Goal: Information Seeking & Learning: Learn about a topic

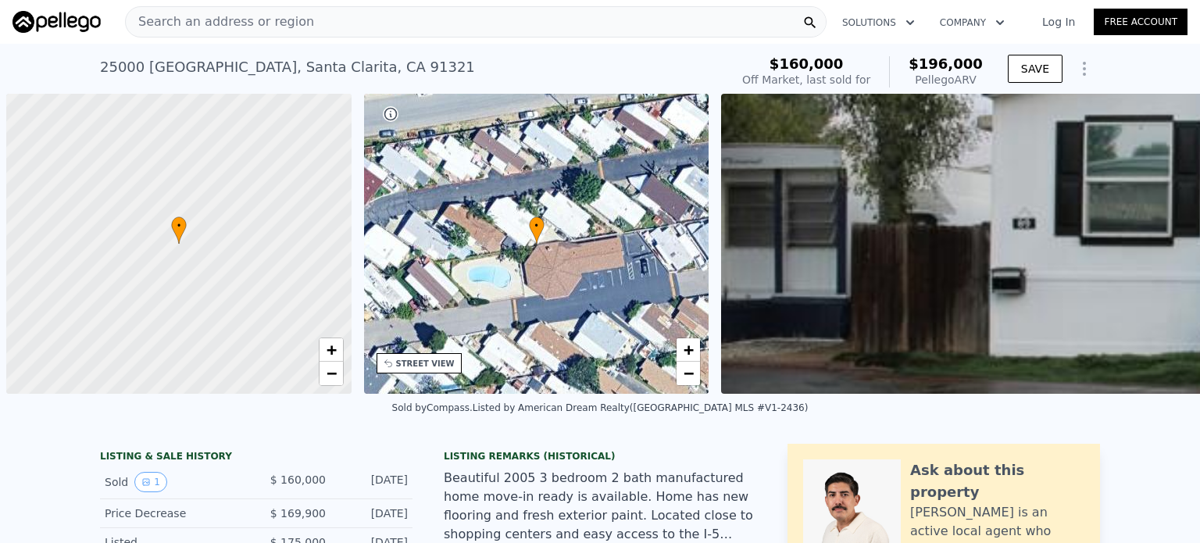
scroll to position [0, 6]
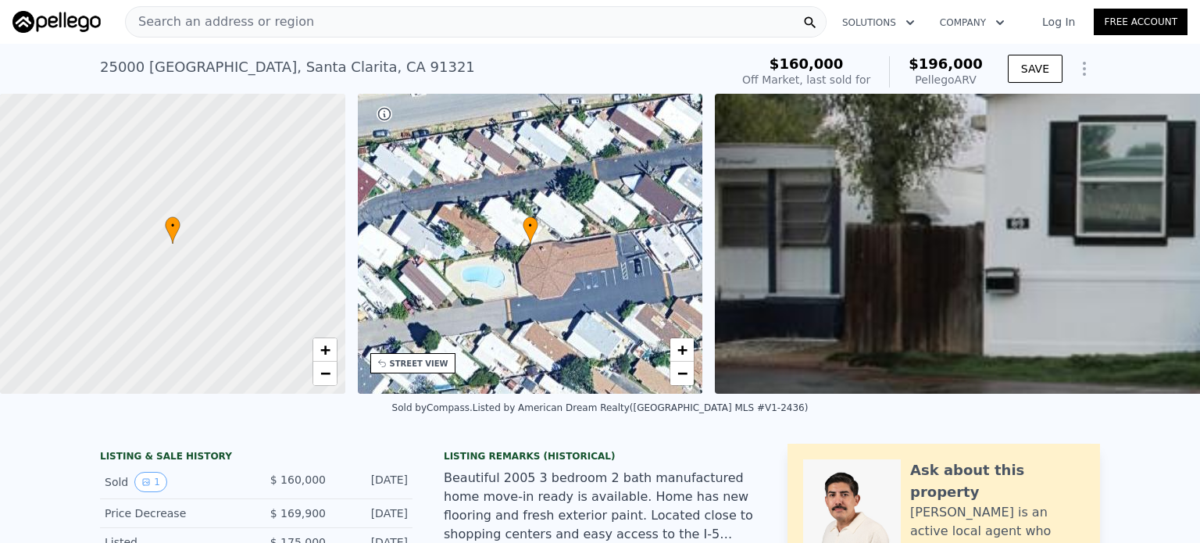
click at [171, 231] on span "•" at bounding box center [173, 226] width 16 height 14
click at [55, 393] on div at bounding box center [173, 244] width 414 height 360
click at [1089, 66] on icon "Show Options" at bounding box center [1084, 68] width 19 height 19
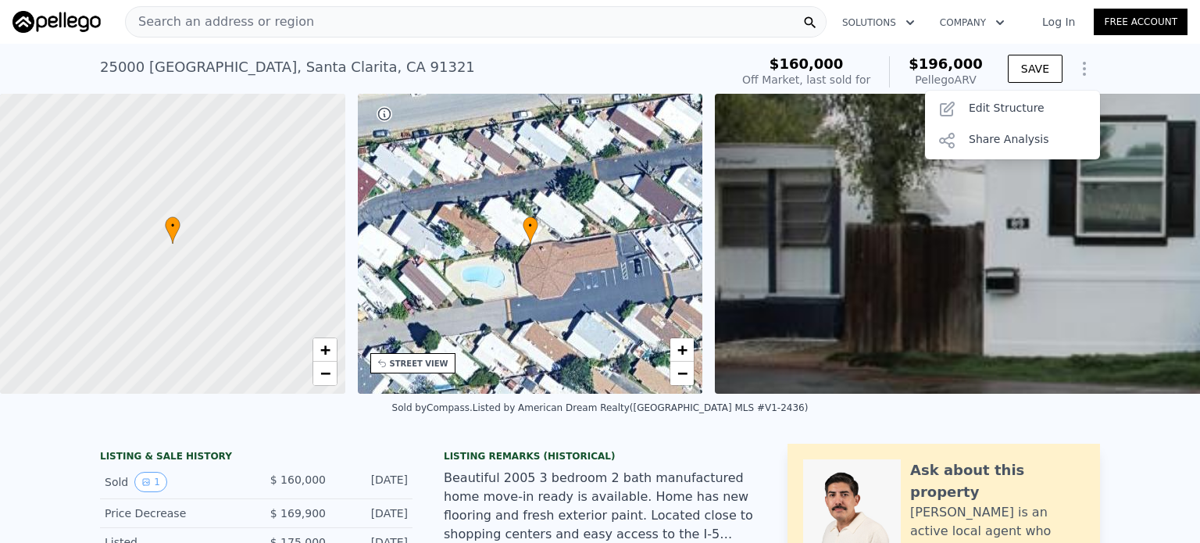
click at [1108, 67] on div "25000 Hawkbryn Ave , Santa Clarita , CA 91321 Sold Apr 2021 for $160k (~ARV $19…" at bounding box center [600, 69] width 1200 height 50
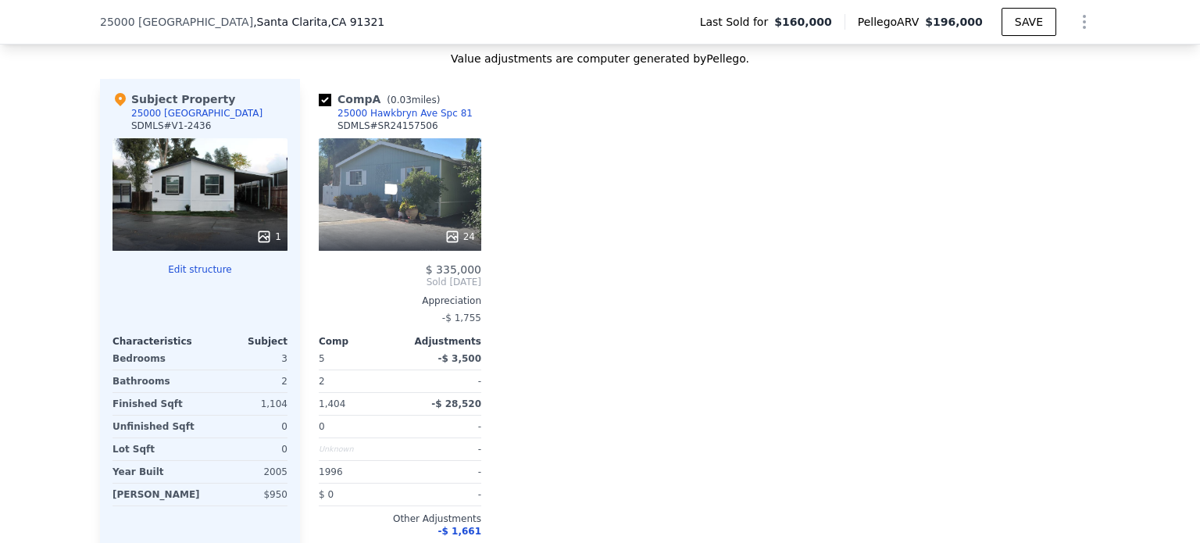
scroll to position [1619, 0]
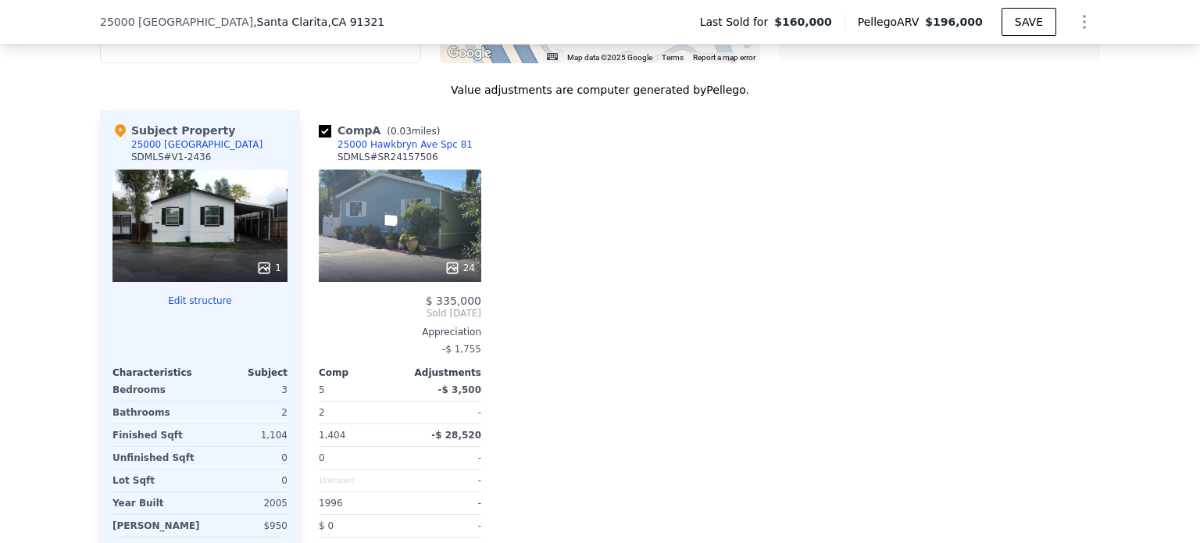
click at [9, 373] on div "We found 1 sale that match your search Listings provided by San Diego MLS . Fil…" at bounding box center [600, 192] width 1200 height 896
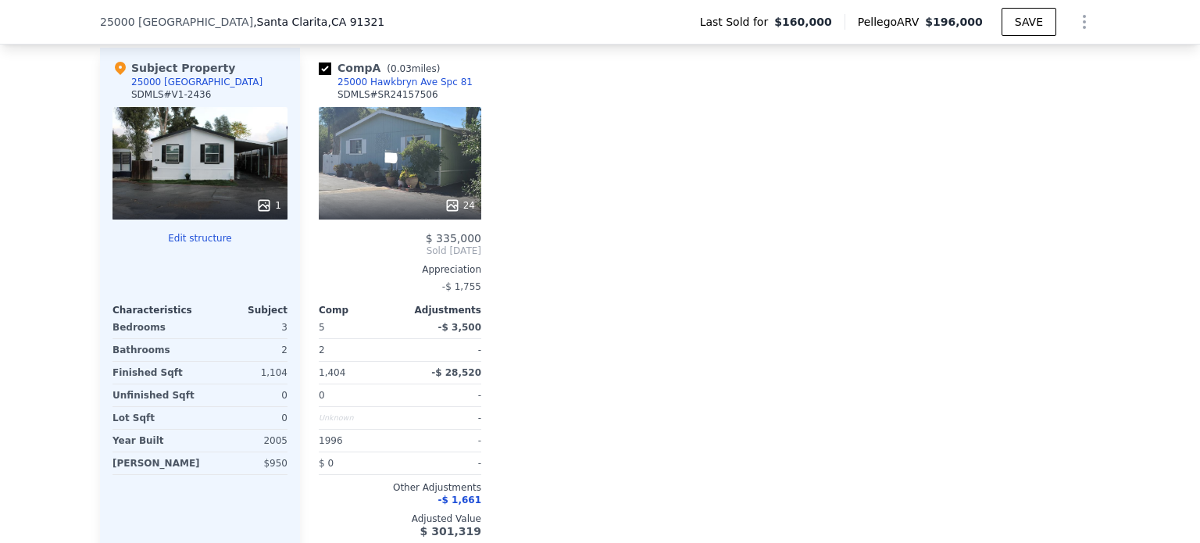
scroll to position [1650, 0]
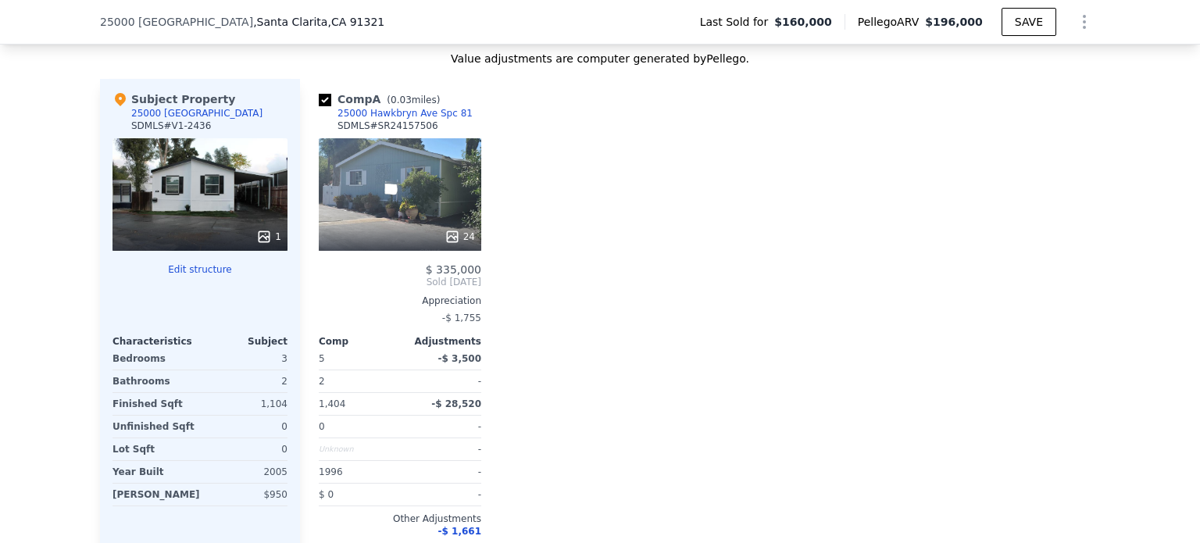
click at [38, 205] on div "We found 1 sale that match your search Listings provided by San Diego MLS . Fil…" at bounding box center [600, 161] width 1200 height 896
click at [389, 107] on div "25000 Hawkbryn Ave Spc 81" at bounding box center [405, 113] width 135 height 13
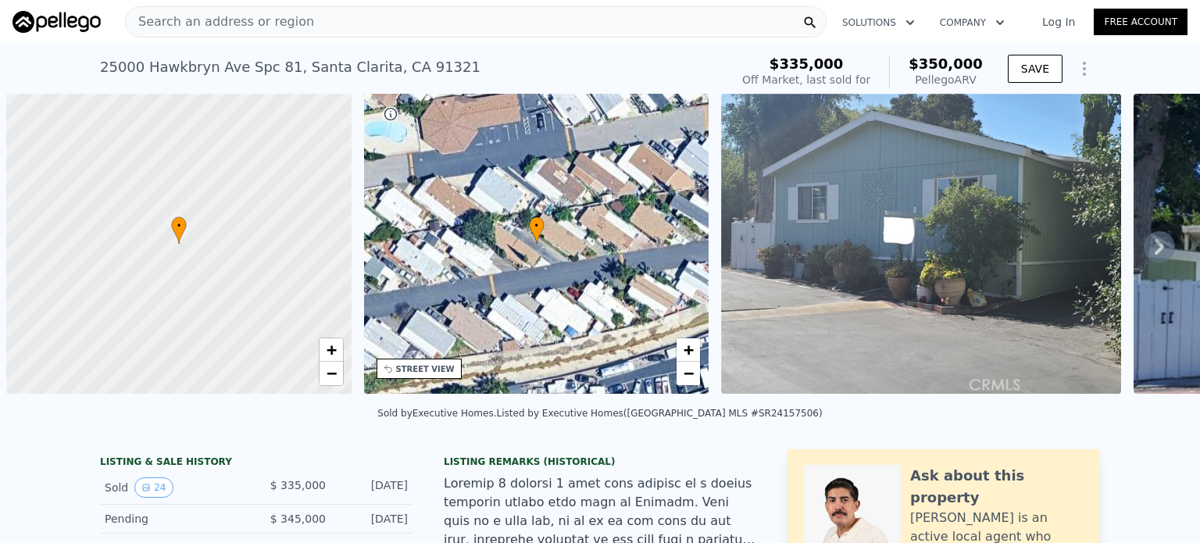
scroll to position [0, 6]
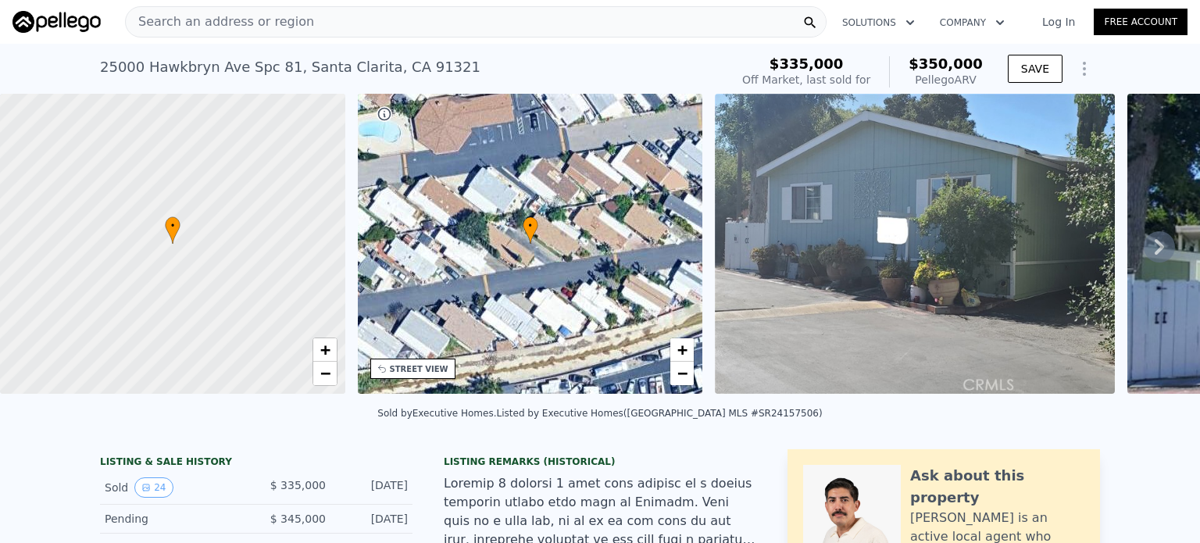
click at [526, 227] on span "•" at bounding box center [531, 226] width 16 height 14
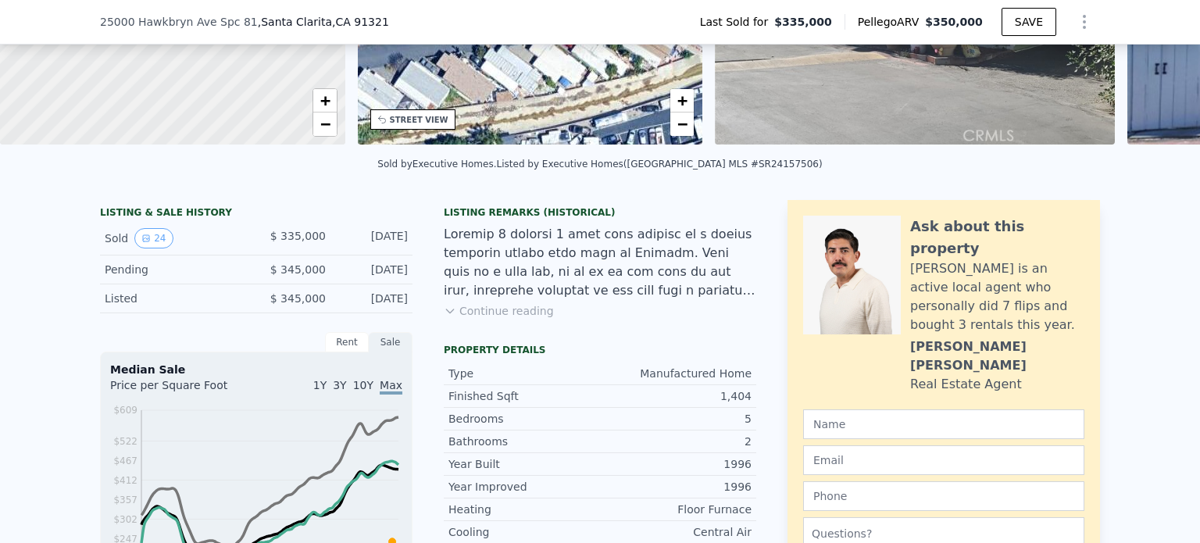
scroll to position [213, 0]
